Goal: Information Seeking & Learning: Learn about a topic

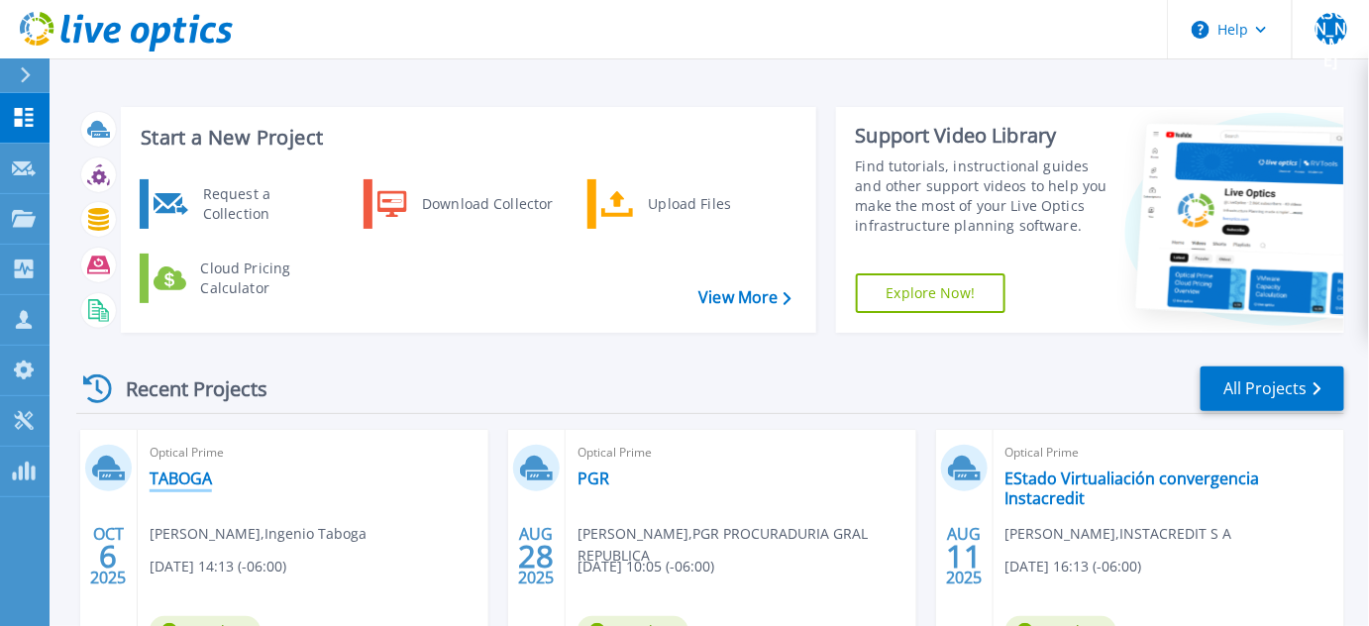
click at [161, 478] on link "TABOGA" at bounding box center [181, 479] width 62 height 20
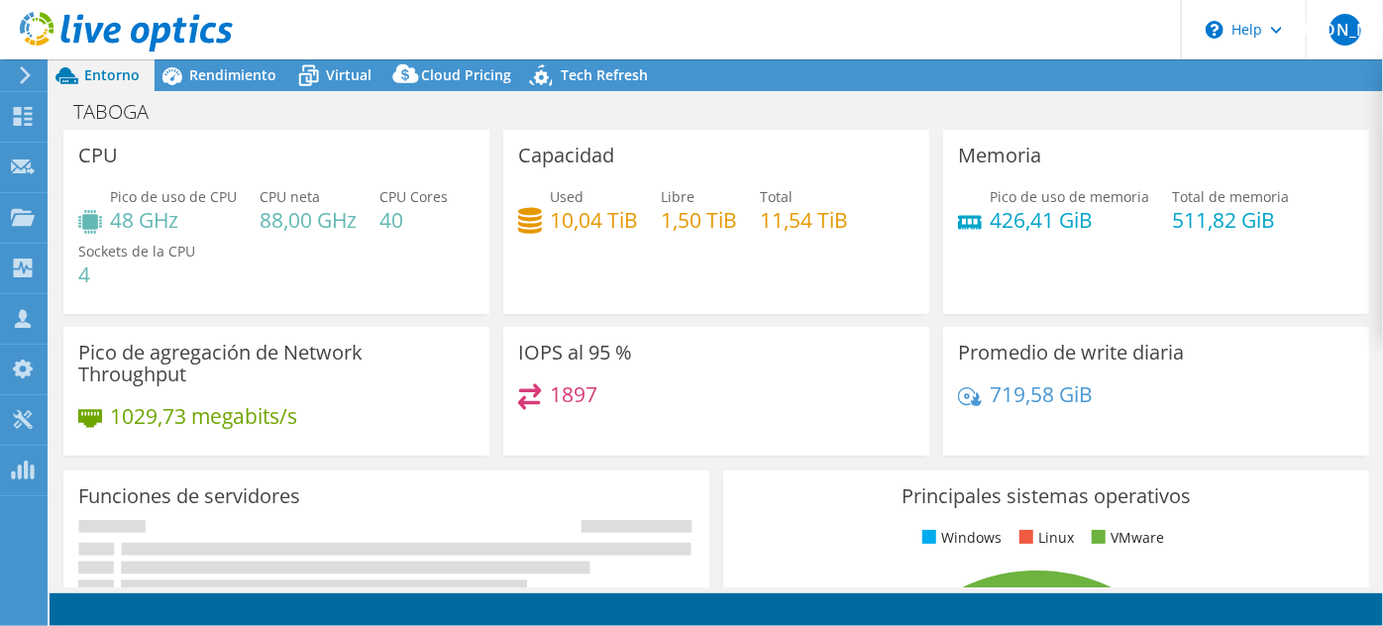
select select "USD"
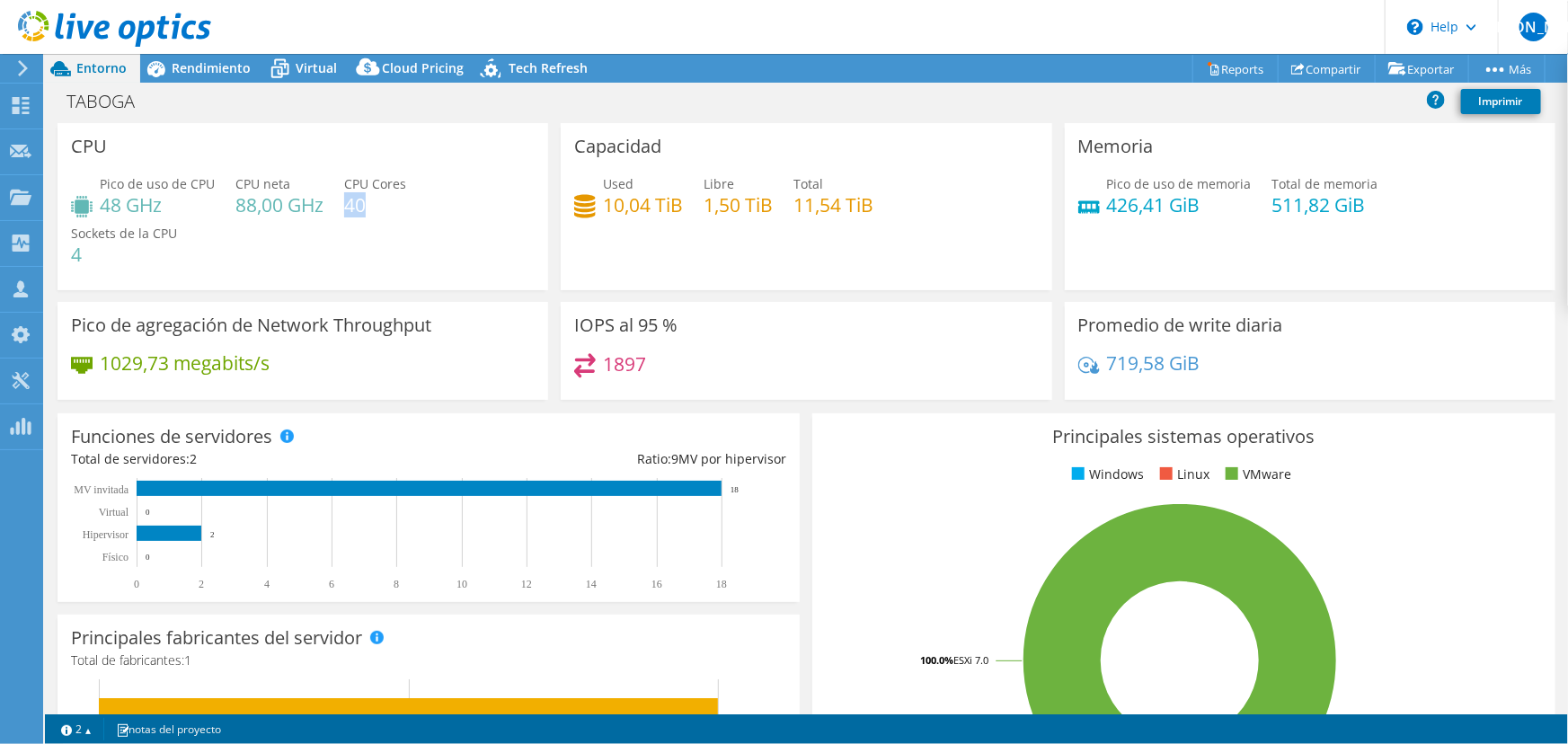
drag, startPoint x: 344, startPoint y: 201, endPoint x: 395, endPoint y: 201, distance: 51.0
click at [395, 201] on h4 "40" at bounding box center [375, 205] width 62 height 20
drag, startPoint x: 681, startPoint y: 204, endPoint x: 597, endPoint y: 202, distance: 84.0
click at [597, 202] on div "Used 10,04 TiB Libre 1,50 TiB Total 11,54 TiB" at bounding box center [805, 203] width 463 height 58
drag, startPoint x: 786, startPoint y: 204, endPoint x: 911, endPoint y: 202, distance: 125.0
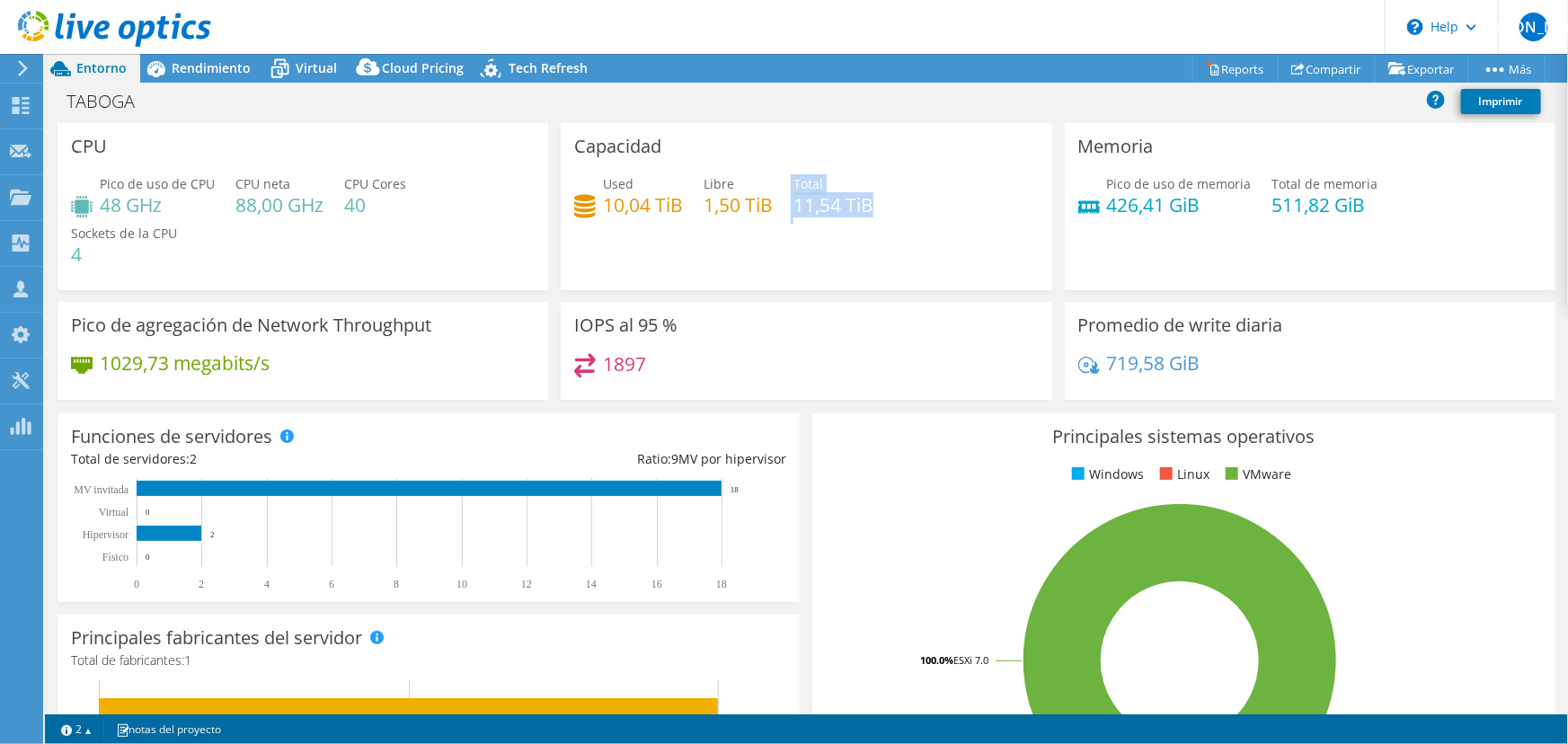
click at [911, 202] on div "Used 10,04 TiB Libre 1,50 TiB Total 11,54 TiB" at bounding box center [805, 203] width 463 height 58
click at [945, 211] on div "Used 10,04 TiB Libre 1,50 TiB Total 11,54 TiB" at bounding box center [805, 203] width 463 height 58
click at [1207, 201] on h4 "426,41 GiB" at bounding box center [1180, 205] width 145 height 20
drag, startPoint x: 1263, startPoint y: 203, endPoint x: 1358, endPoint y: 200, distance: 95.0
click at [1253, 200] on h4 "511,82 GiB" at bounding box center [1325, 205] width 106 height 20
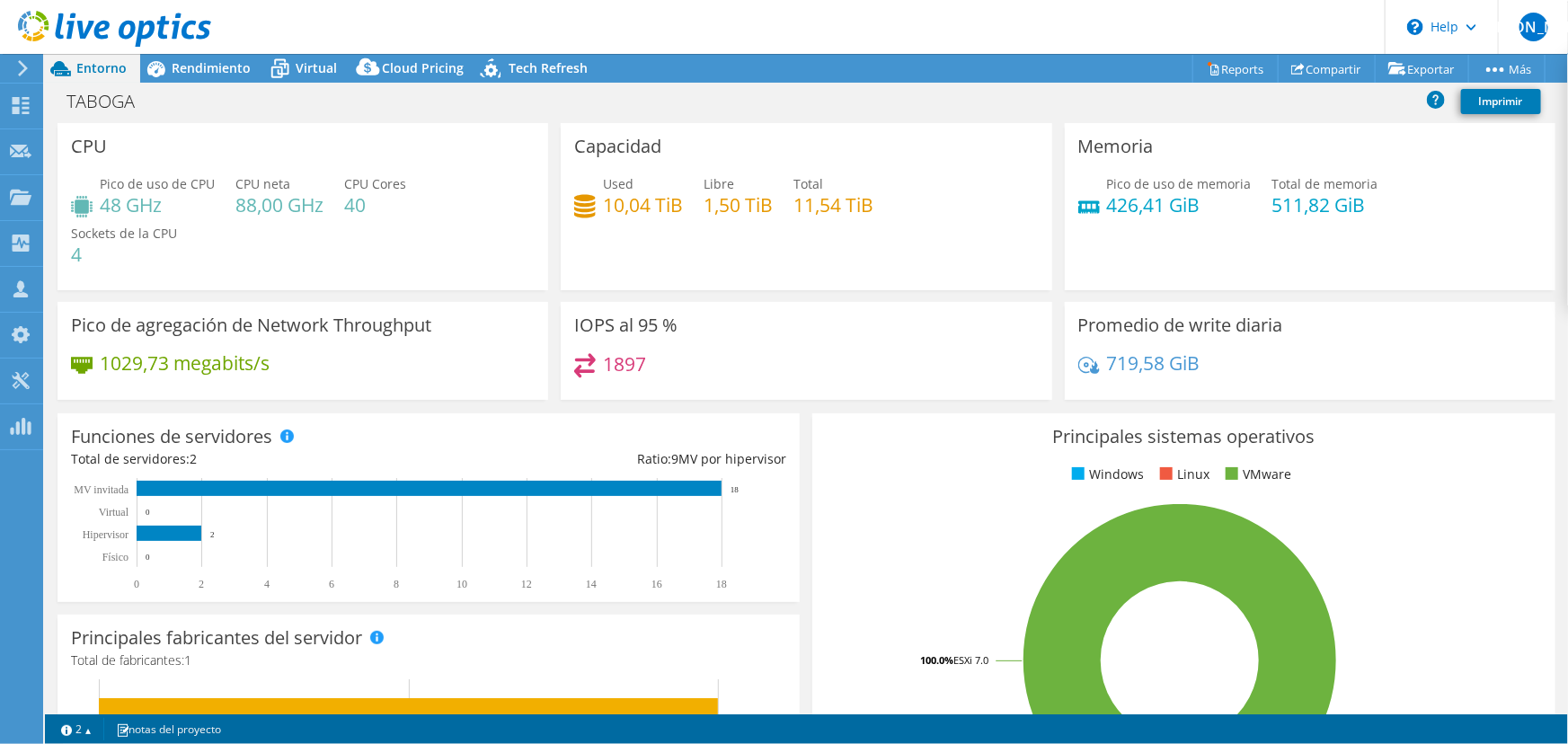
click at [1213, 218] on div "Pico de uso de memoria 426,41 GiB Total de memoria 511,82 GiB" at bounding box center [1310, 203] width 463 height 58
